Goal: Communication & Community: Answer question/provide support

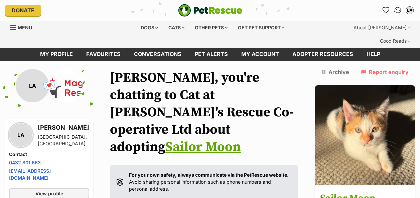
click at [398, 11] on img "Conversations" at bounding box center [397, 10] width 9 height 9
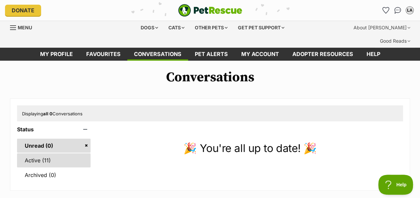
click at [32, 154] on link "Active (11)" at bounding box center [54, 161] width 74 height 14
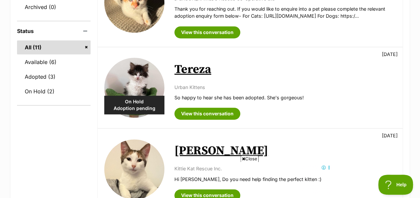
scroll to position [80, 0]
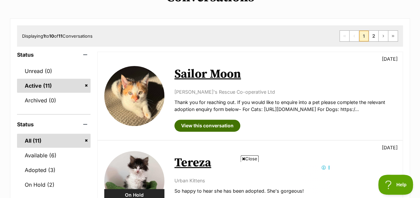
click at [197, 120] on link "View this conversation" at bounding box center [207, 126] width 66 height 12
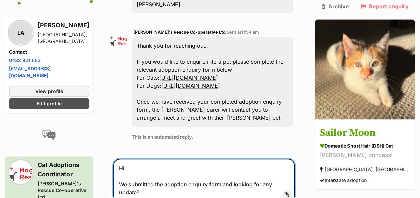
scroll to position [378, 0]
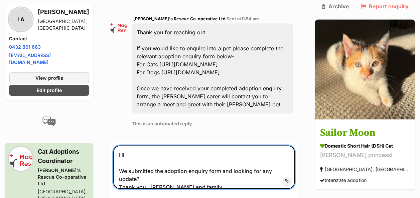
type textarea "Hi We submitted the adoption enquiry form and looking for any update? Thank you…"
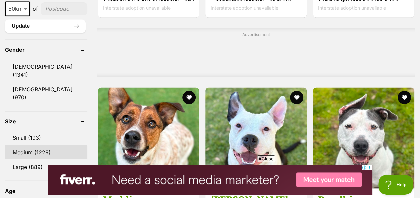
scroll to position [615, 0]
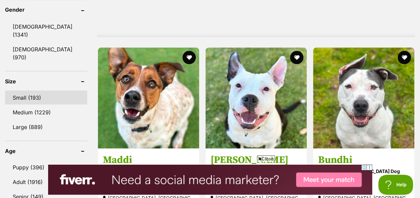
click at [36, 91] on link "Small (193)" at bounding box center [46, 98] width 82 height 14
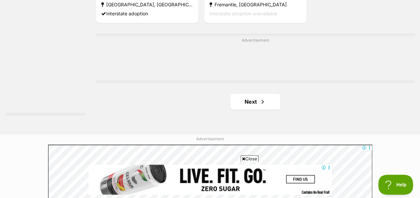
scroll to position [1604, 0]
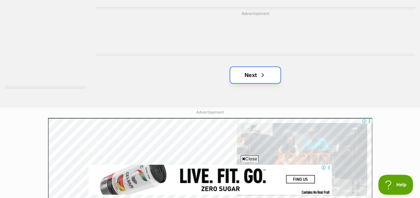
click at [248, 67] on link "Next" at bounding box center [255, 75] width 50 height 16
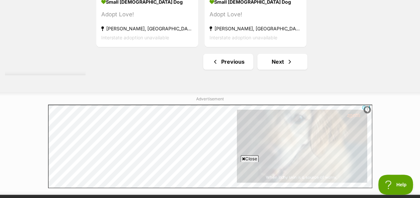
scroll to position [1631, 0]
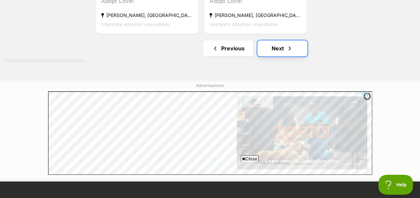
click at [271, 40] on link "Next" at bounding box center [282, 48] width 50 height 16
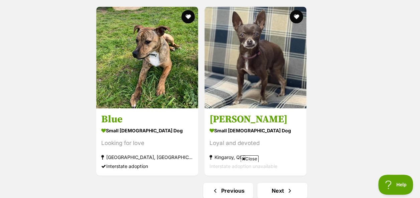
scroll to position [1564, 0]
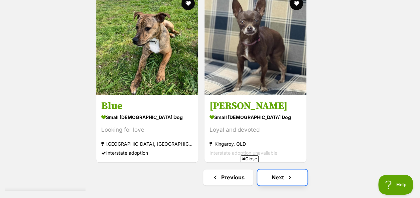
click at [279, 170] on link "Next" at bounding box center [282, 178] width 50 height 16
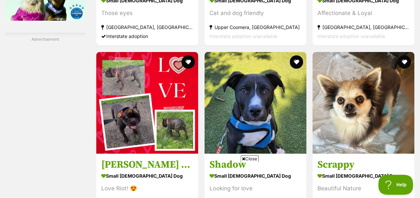
scroll to position [1230, 0]
